Goal: Transaction & Acquisition: Book appointment/travel/reservation

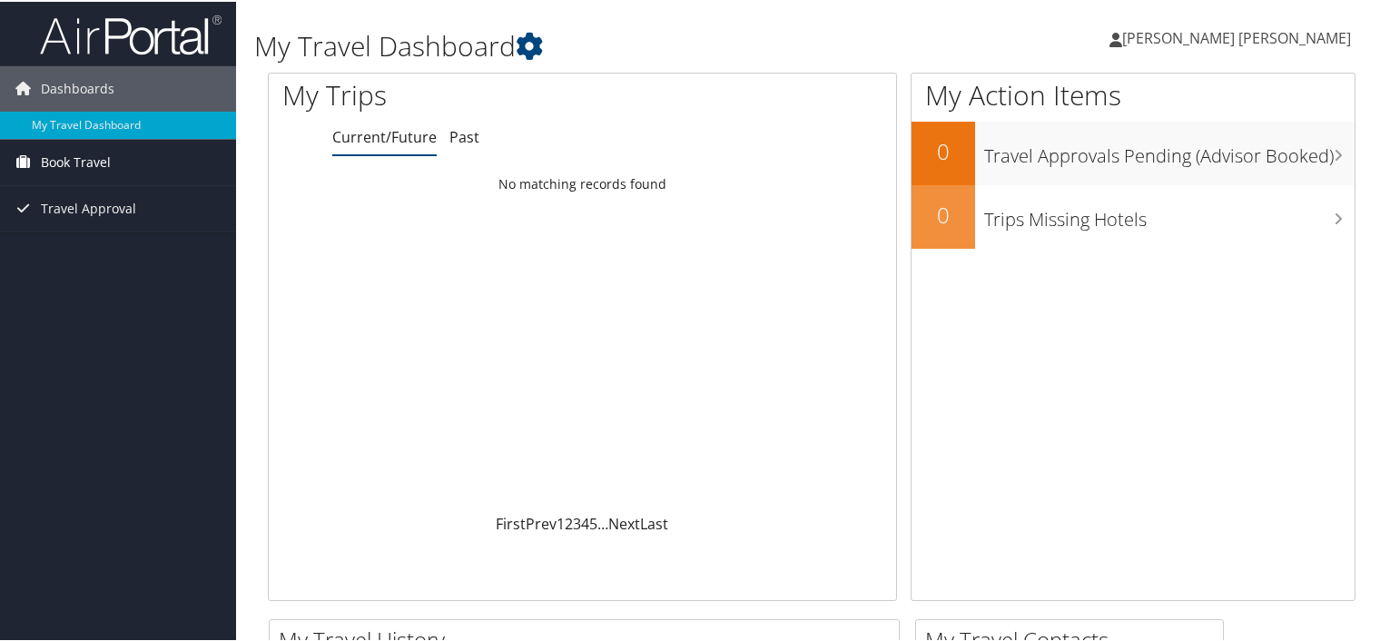
click at [47, 165] on span "Book Travel" at bounding box center [76, 160] width 70 height 45
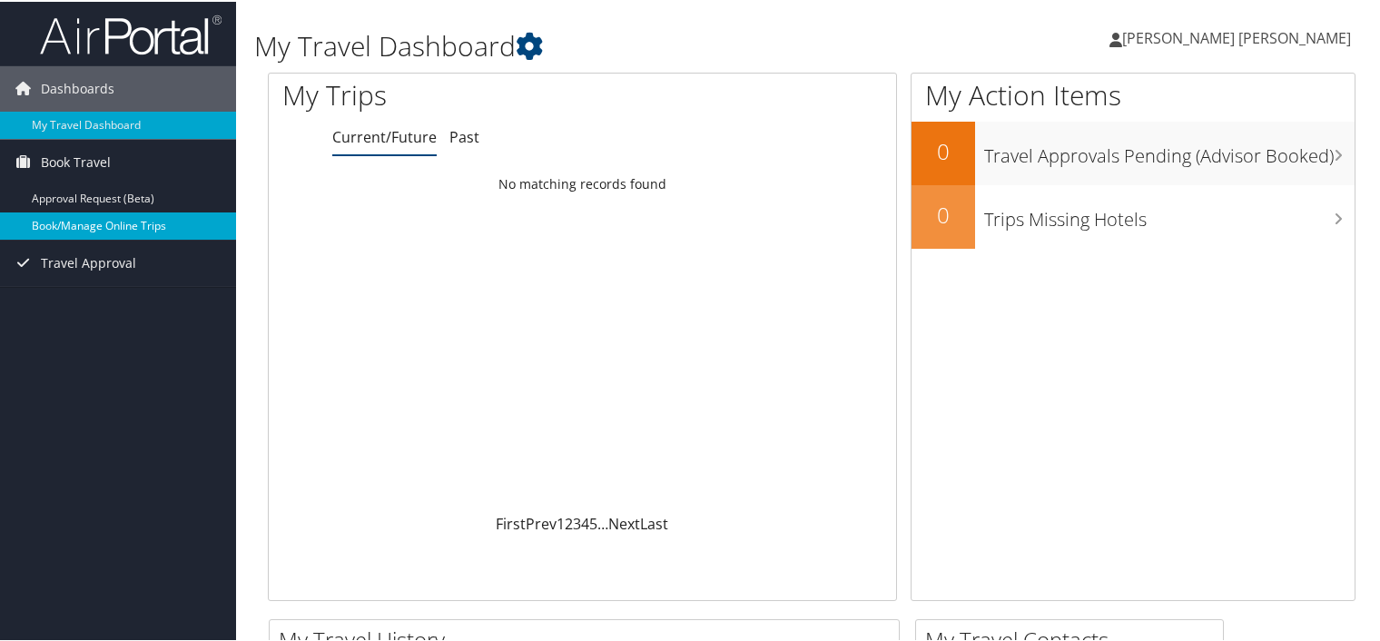
click at [116, 230] on link "Book/Manage Online Trips" at bounding box center [118, 224] width 236 height 27
